Goal: Task Accomplishment & Management: Manage account settings

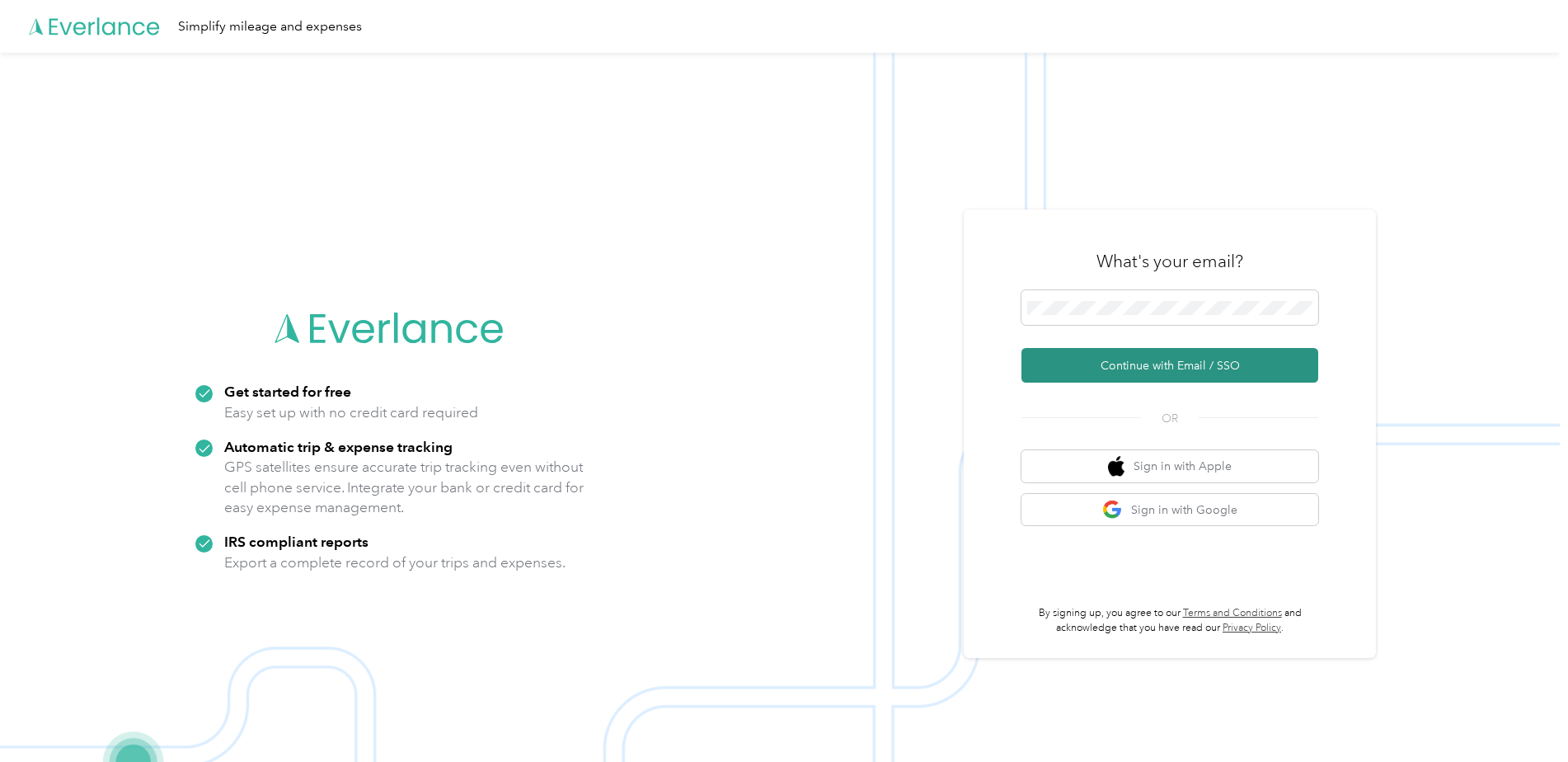
click at [1184, 362] on button "Continue with Email / SSO" at bounding box center [1170, 365] width 297 height 35
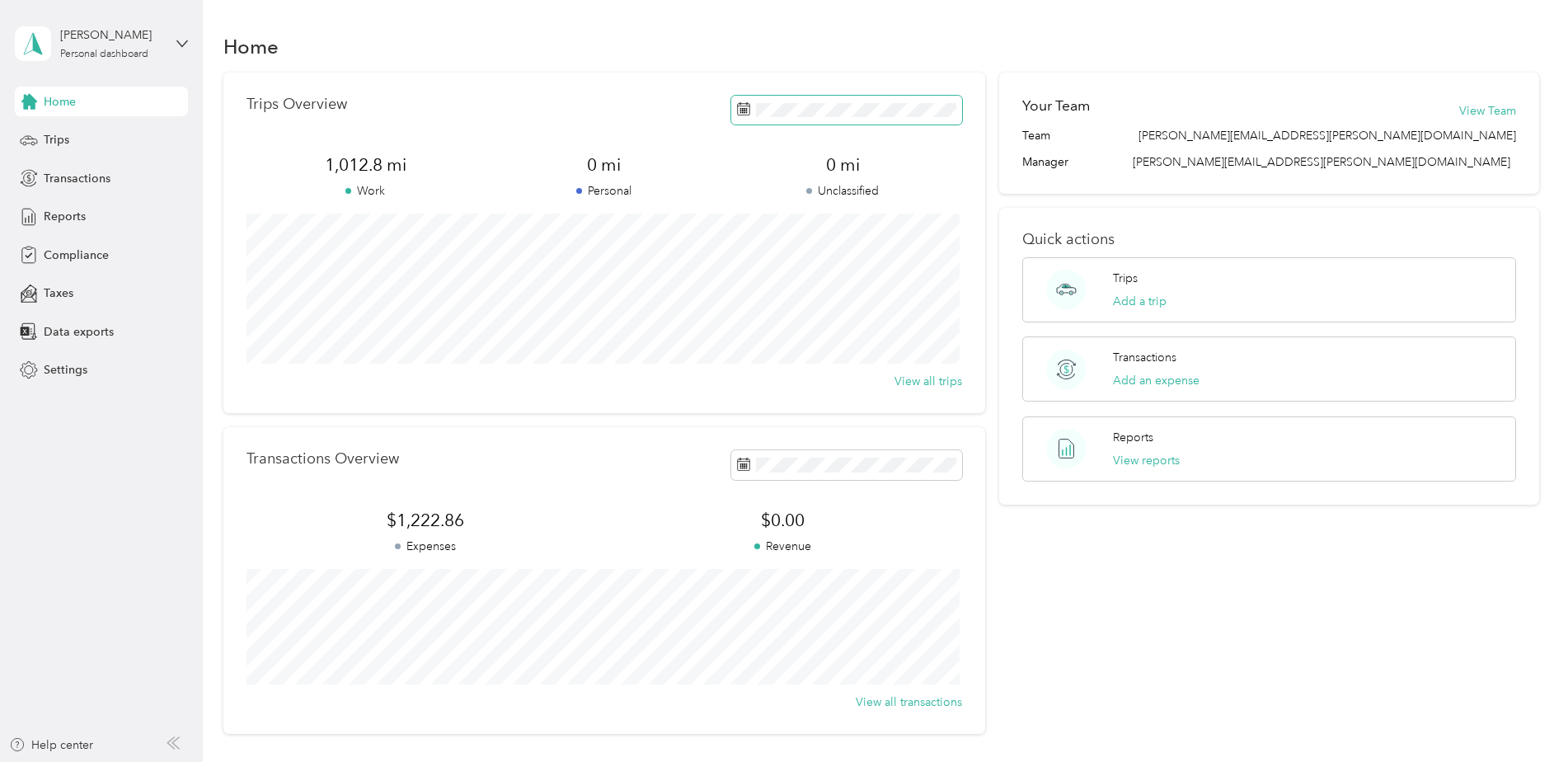
click at [746, 109] on icon at bounding box center [743, 109] width 14 height 14
click at [743, 111] on rect at bounding box center [744, 111] width 2 height 2
click at [762, 206] on icon at bounding box center [757, 204] width 16 height 16
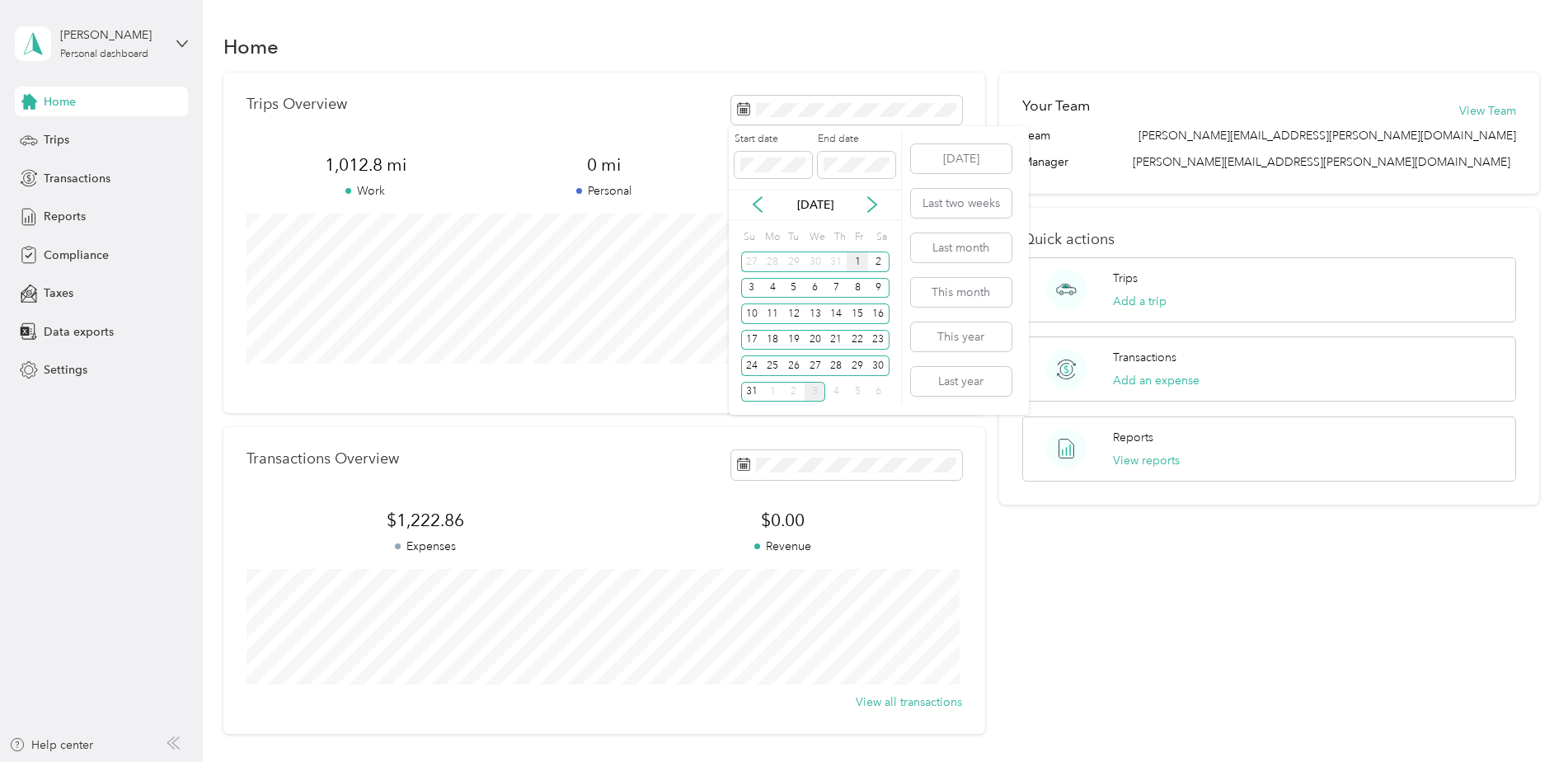
click at [862, 264] on div "1" at bounding box center [858, 261] width 21 height 20
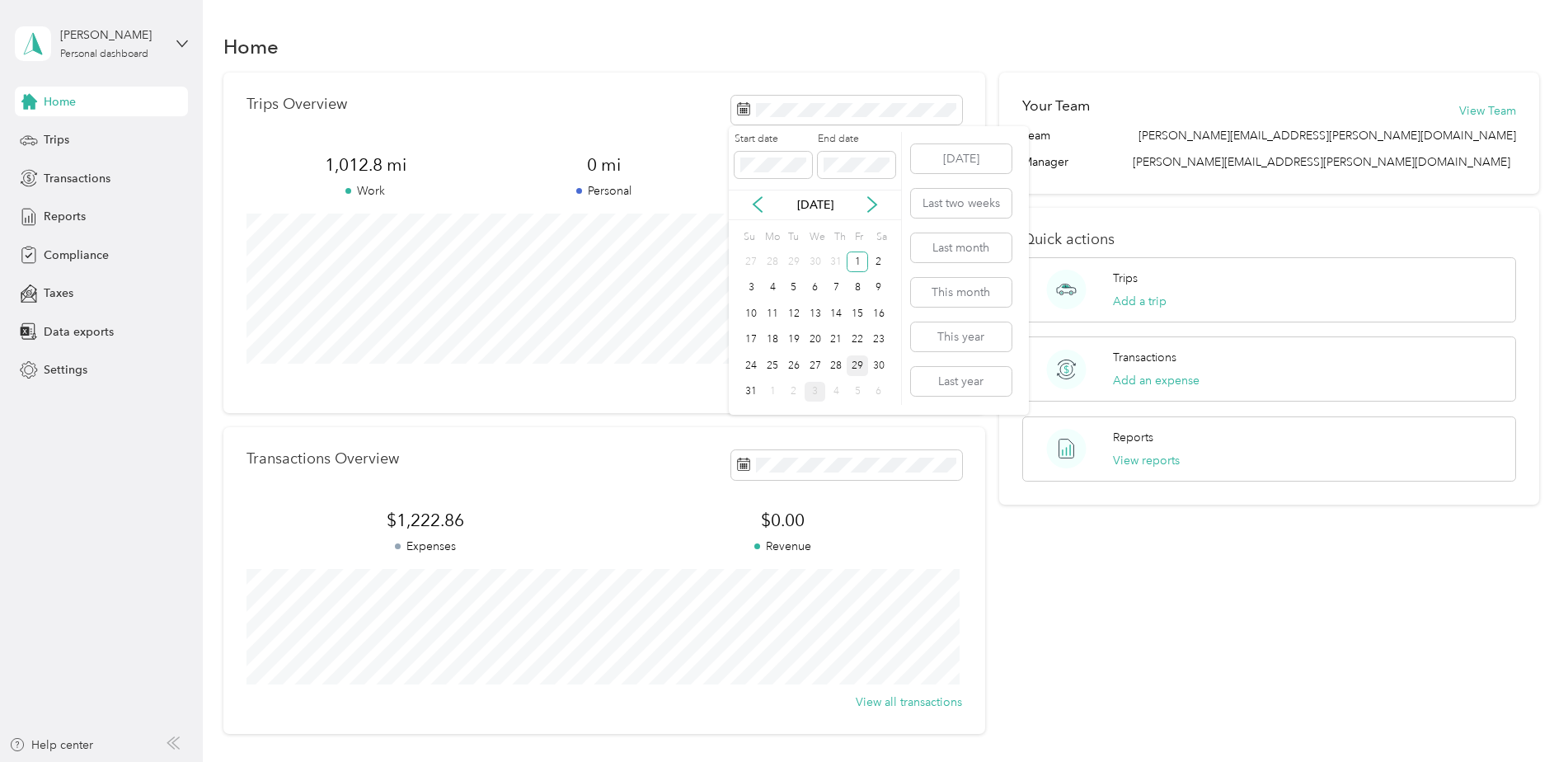
click at [862, 364] on div "29" at bounding box center [858, 365] width 21 height 20
click at [915, 378] on button "View all trips" at bounding box center [928, 382] width 68 height 17
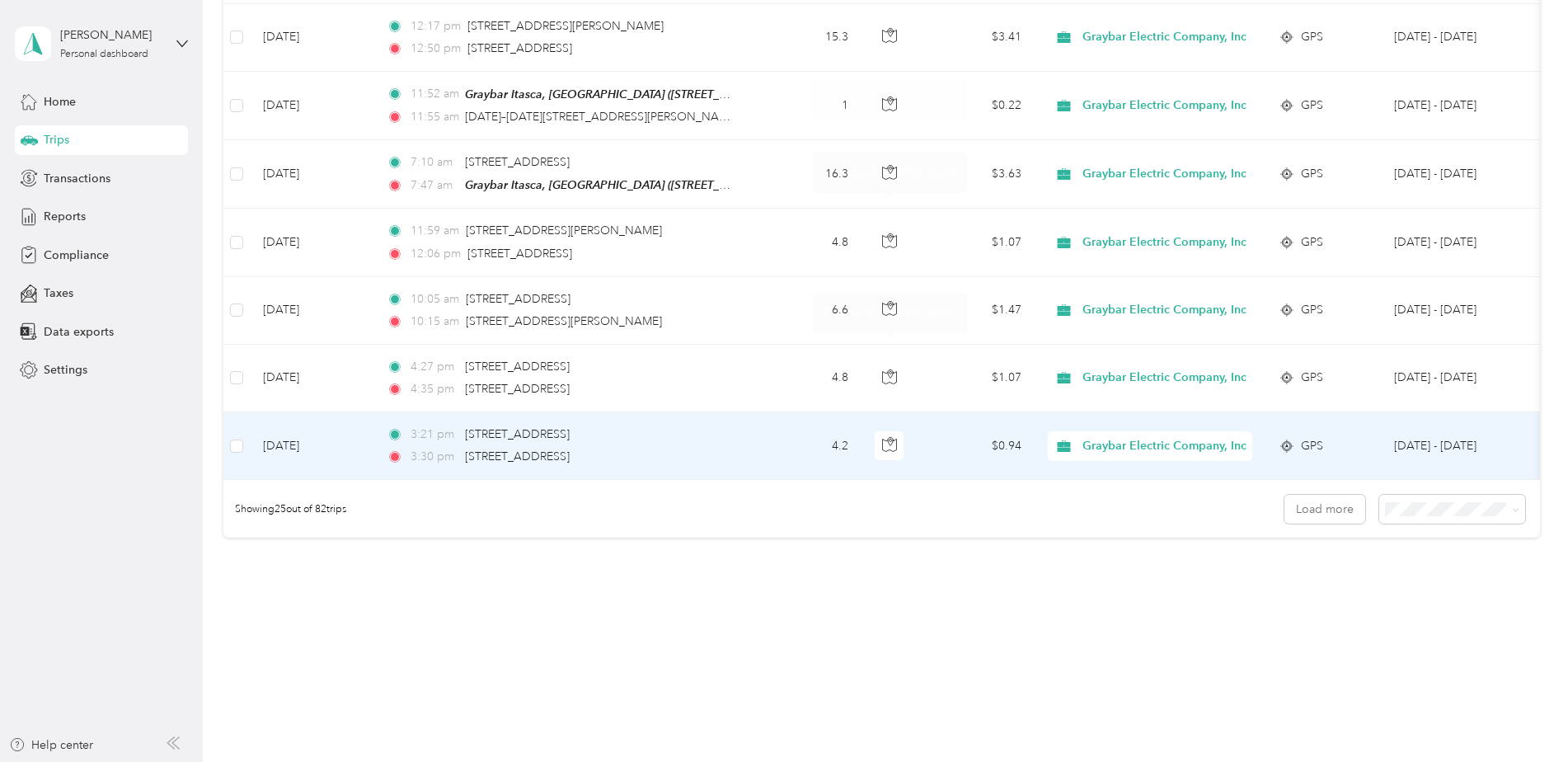
scroll to position [1510, 0]
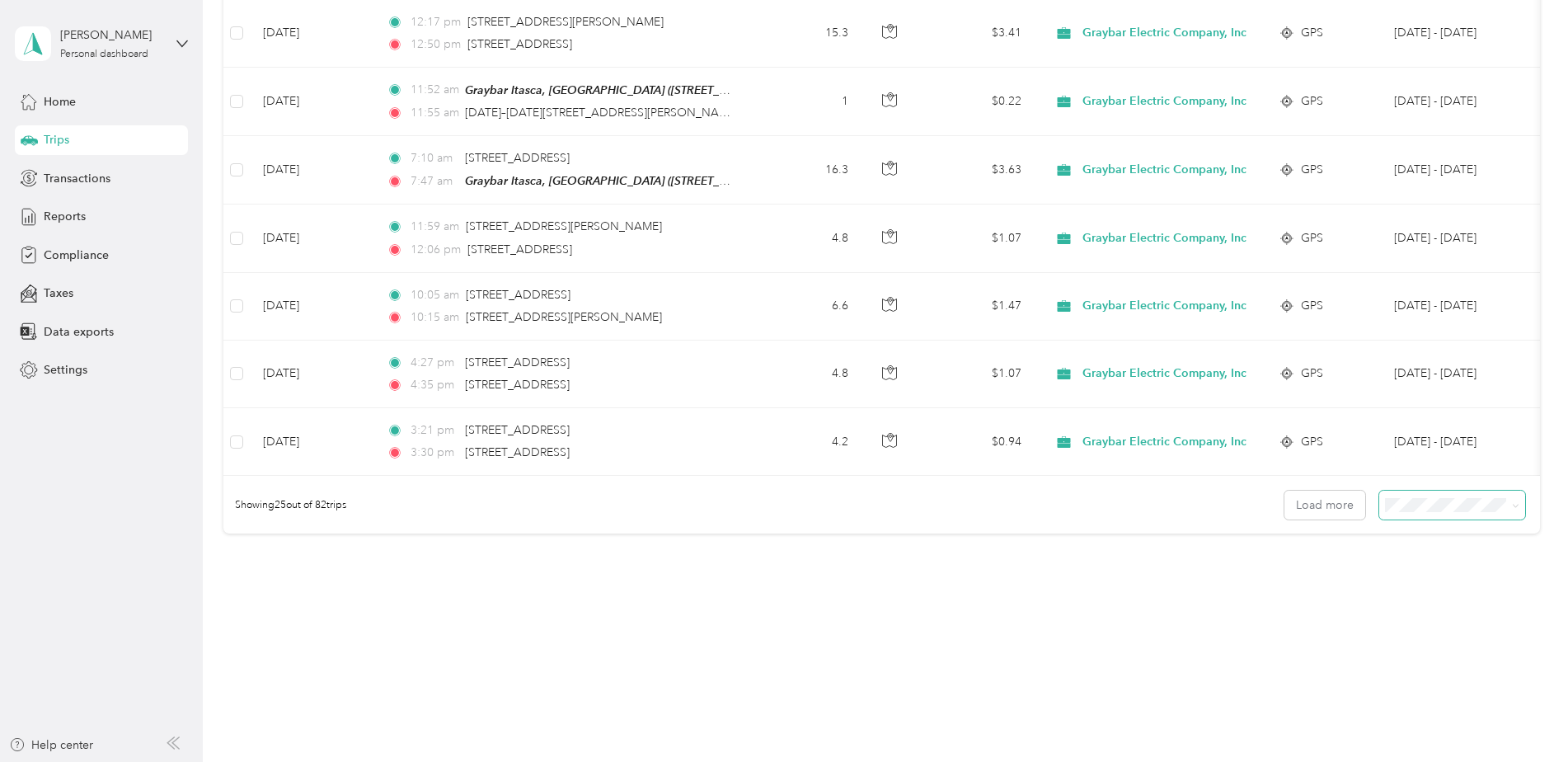
click at [1513, 509] on icon at bounding box center [1516, 506] width 8 height 8
